Goal: Task Accomplishment & Management: Use online tool/utility

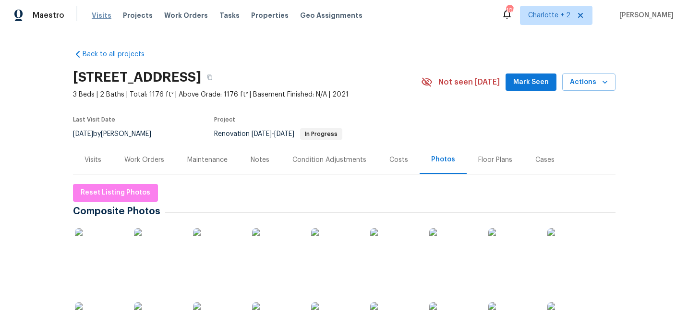
click at [100, 15] on span "Visits" at bounding box center [102, 16] width 20 height 10
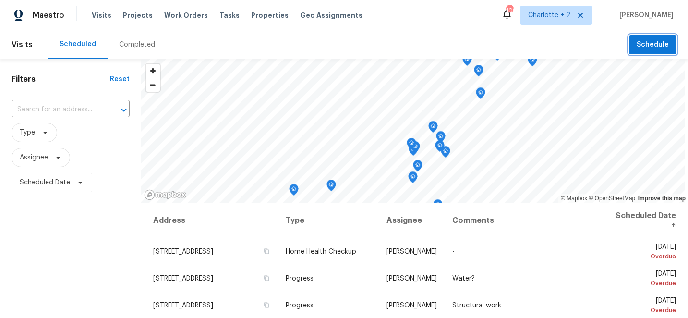
click at [653, 44] on span "Schedule" at bounding box center [652, 45] width 32 height 12
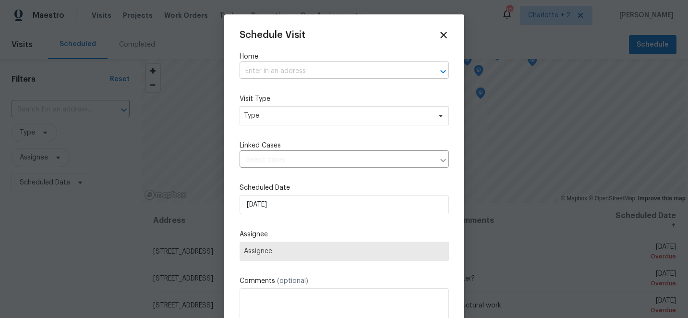
click at [285, 73] on input "text" at bounding box center [330, 71] width 182 height 15
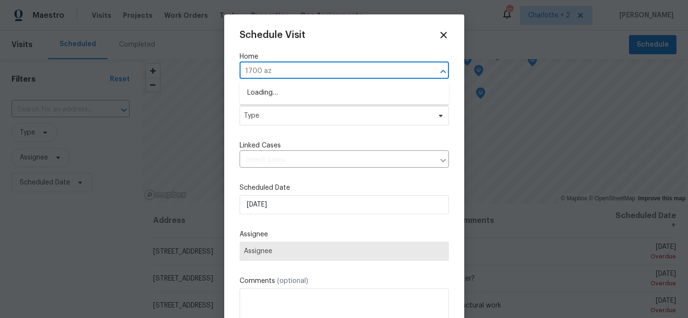
type input "1700 aza"
click at [294, 88] on li "[STREET_ADDRESS]" at bounding box center [343, 93] width 209 height 16
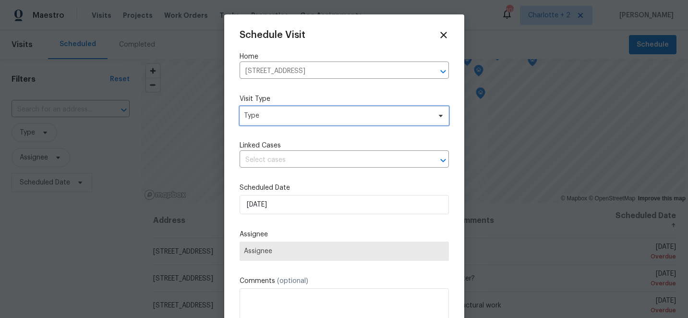
click at [281, 119] on span "Type" at bounding box center [337, 116] width 187 height 10
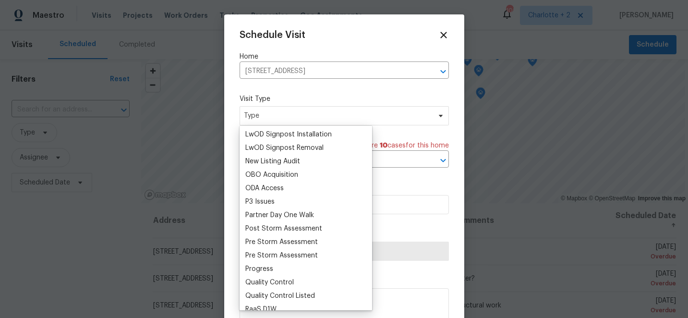
scroll to position [537, 0]
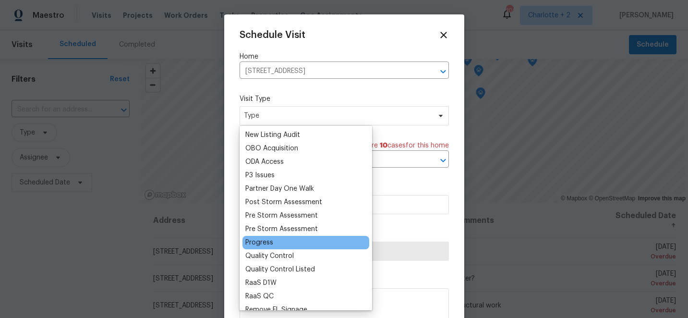
click at [262, 242] on div "Progress" at bounding box center [259, 243] width 28 height 10
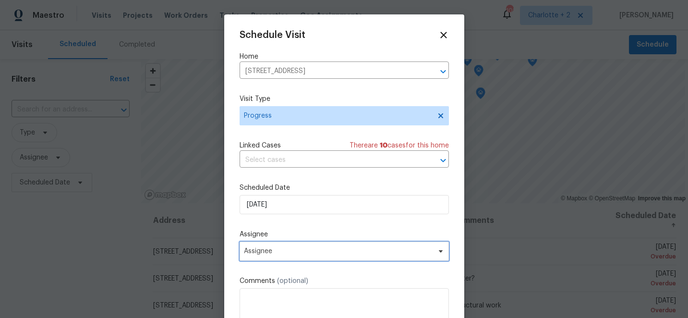
click at [271, 252] on span "Assignee" at bounding box center [338, 251] width 188 height 8
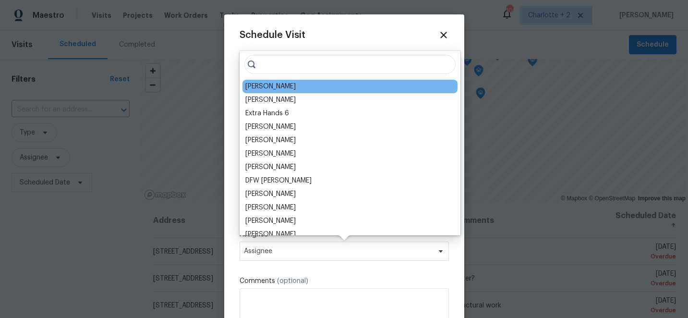
click at [276, 87] on div "[PERSON_NAME]" at bounding box center [270, 87] width 50 height 10
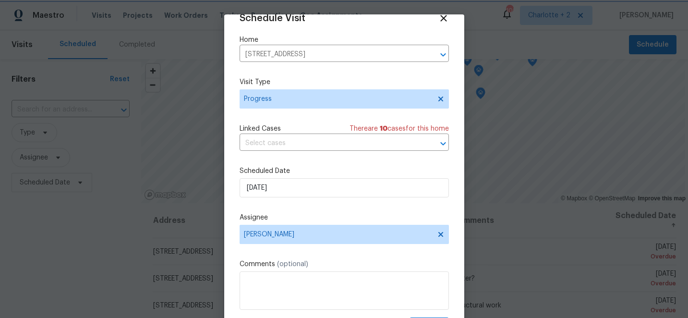
scroll to position [47, 0]
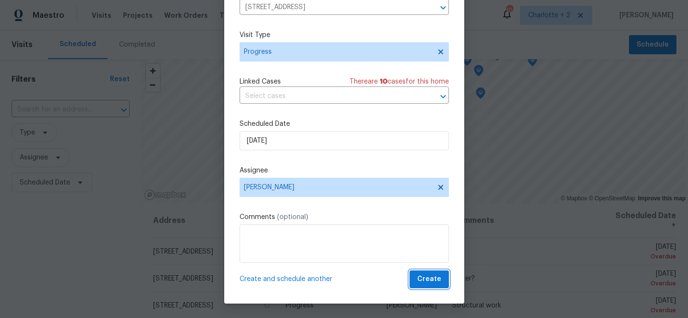
click at [421, 281] on span "Create" at bounding box center [429, 279] width 24 height 12
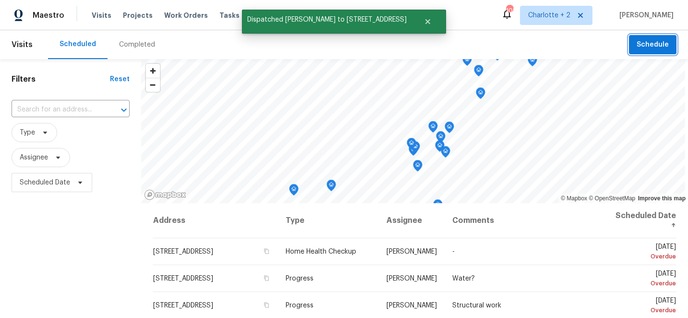
scroll to position [0, 0]
